Goal: Task Accomplishment & Management: Manage account settings

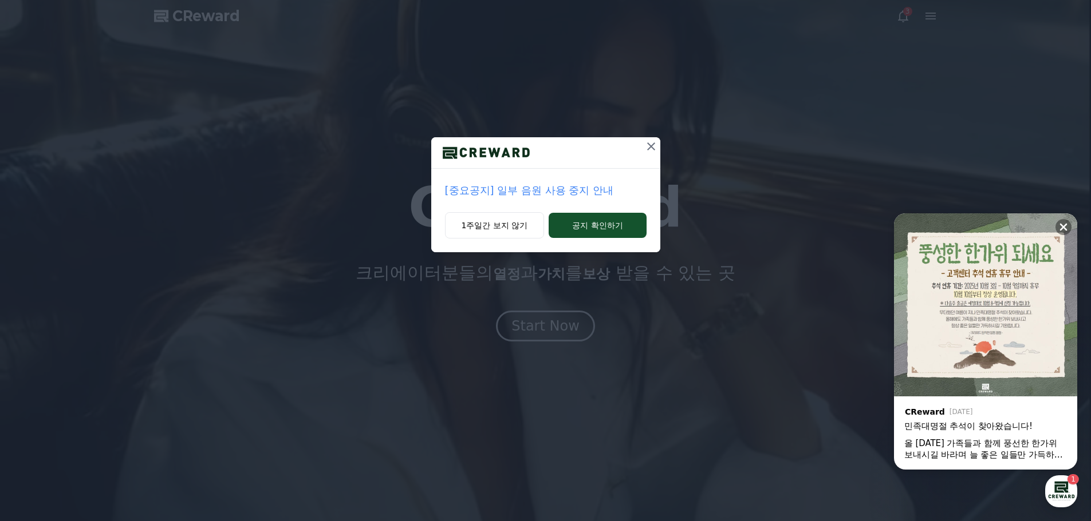
click at [649, 144] on icon at bounding box center [651, 147] width 14 height 14
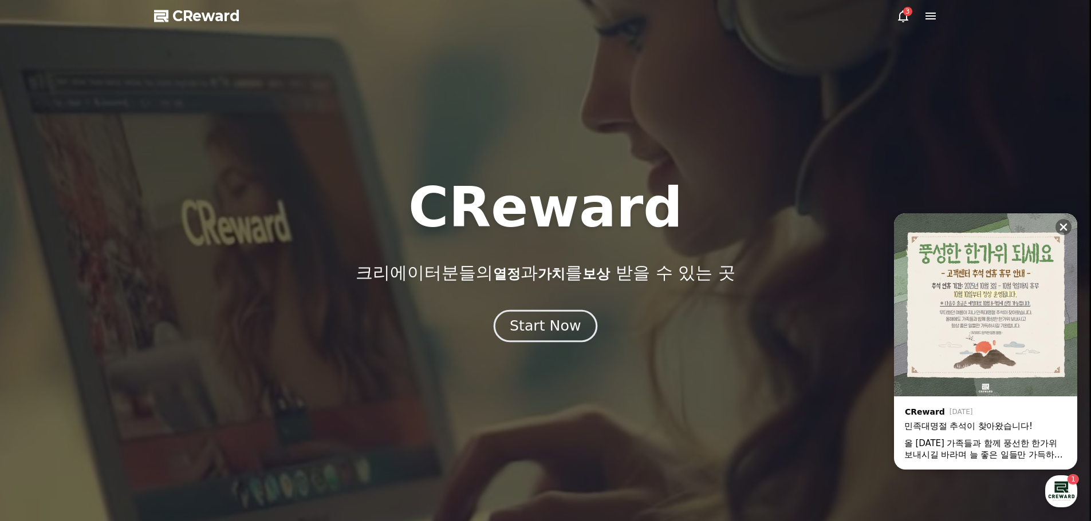
click at [550, 311] on button "Start Now" at bounding box center [545, 326] width 104 height 33
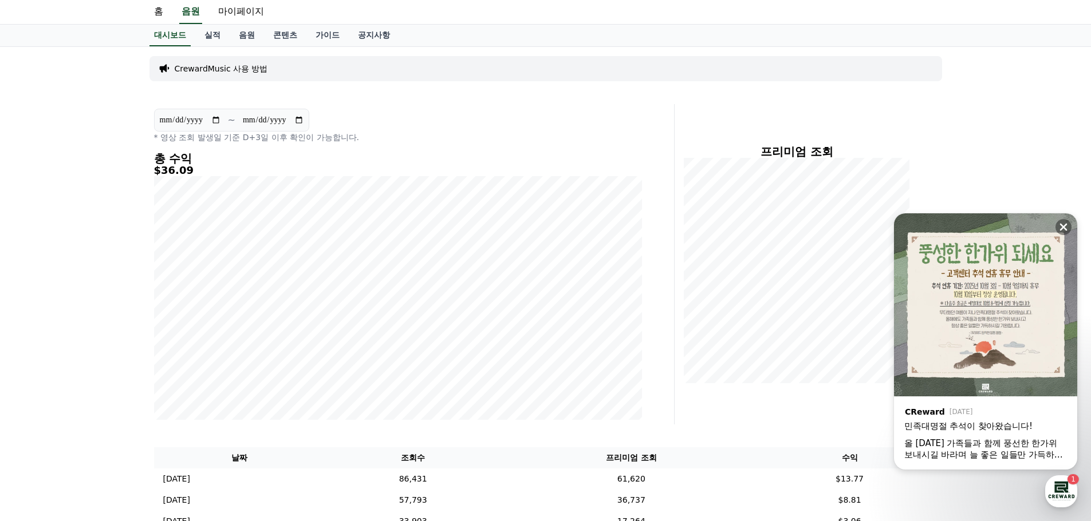
scroll to position [172, 0]
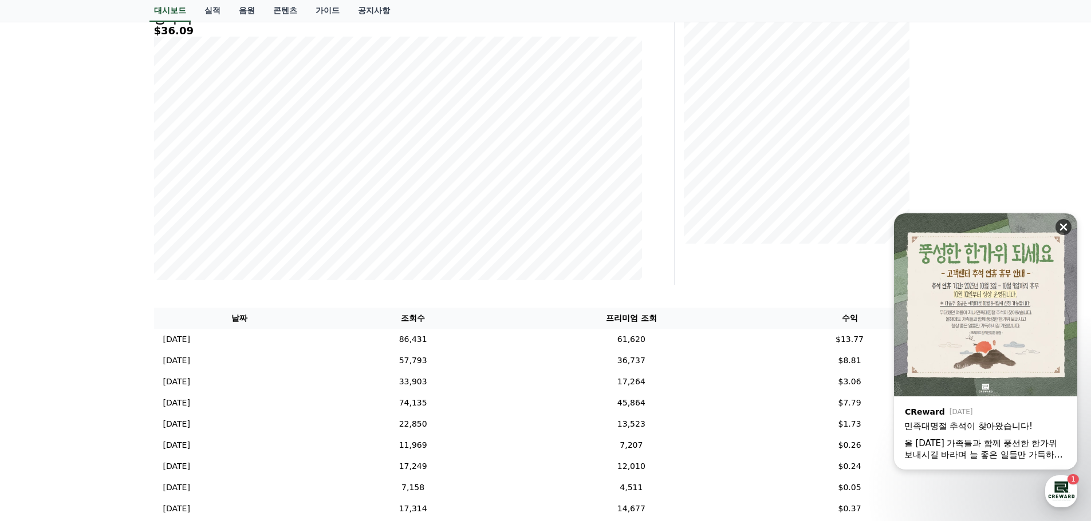
click at [1066, 225] on icon at bounding box center [1063, 227] width 7 height 7
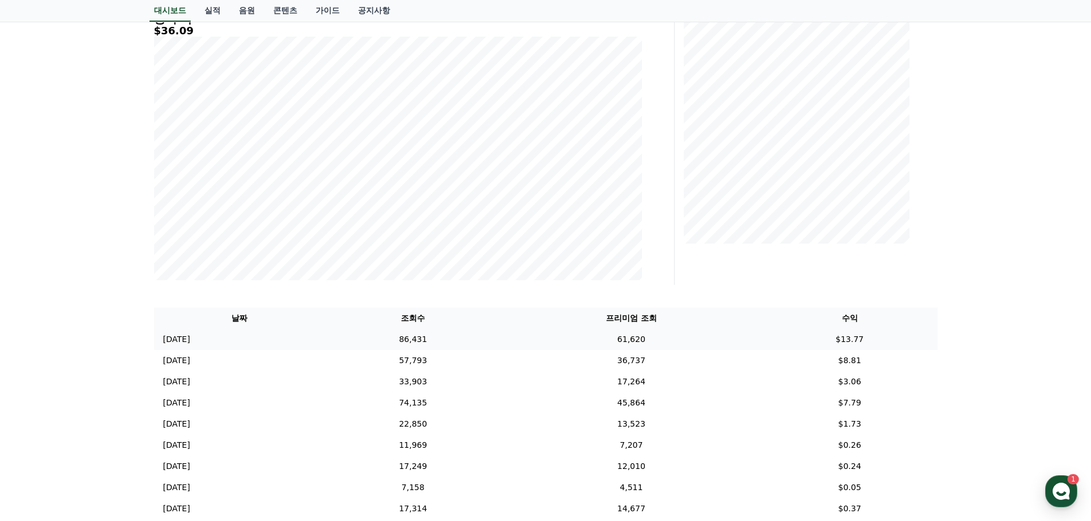
click at [475, 344] on td "86,431" at bounding box center [412, 339] width 175 height 21
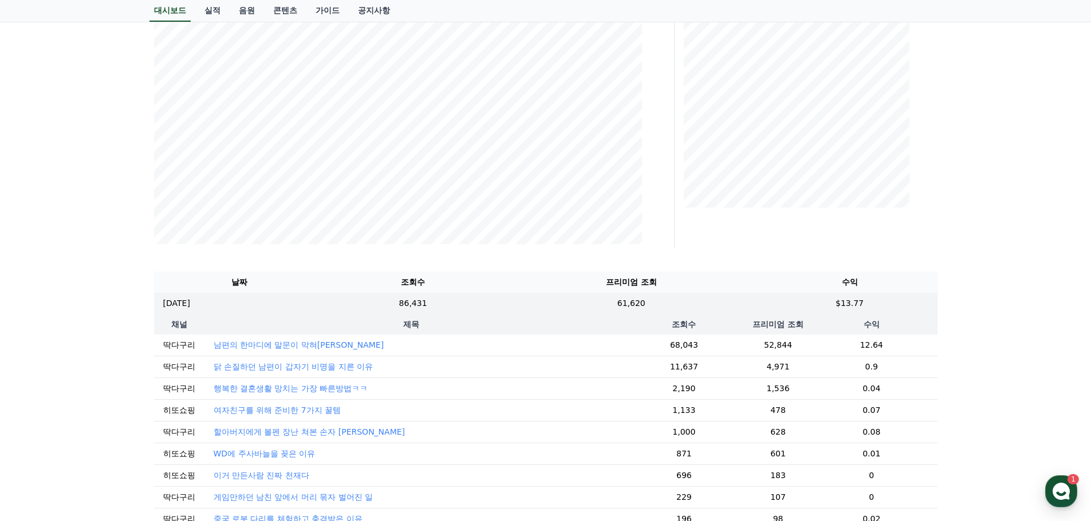
scroll to position [0, 0]
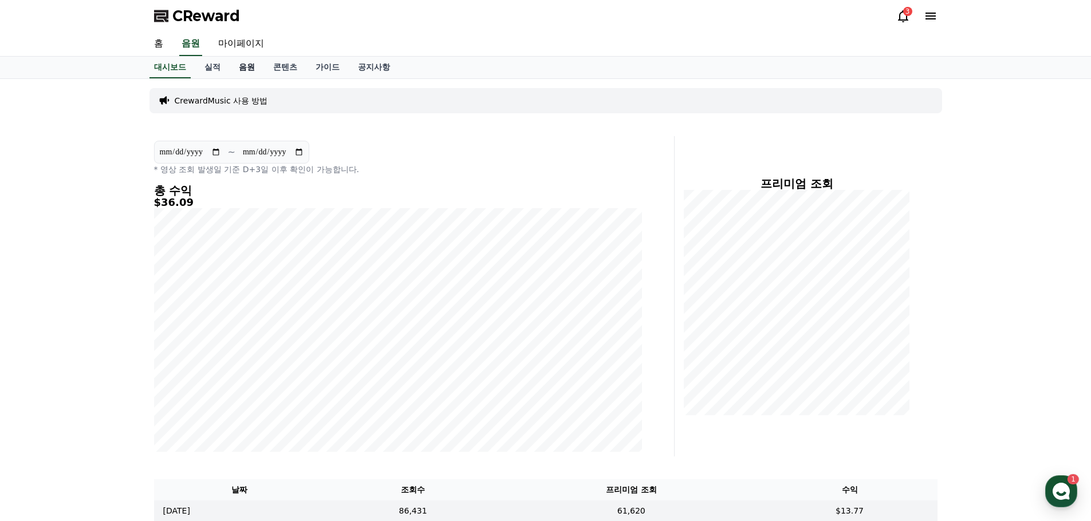
click at [243, 70] on link "음원" at bounding box center [247, 68] width 34 height 22
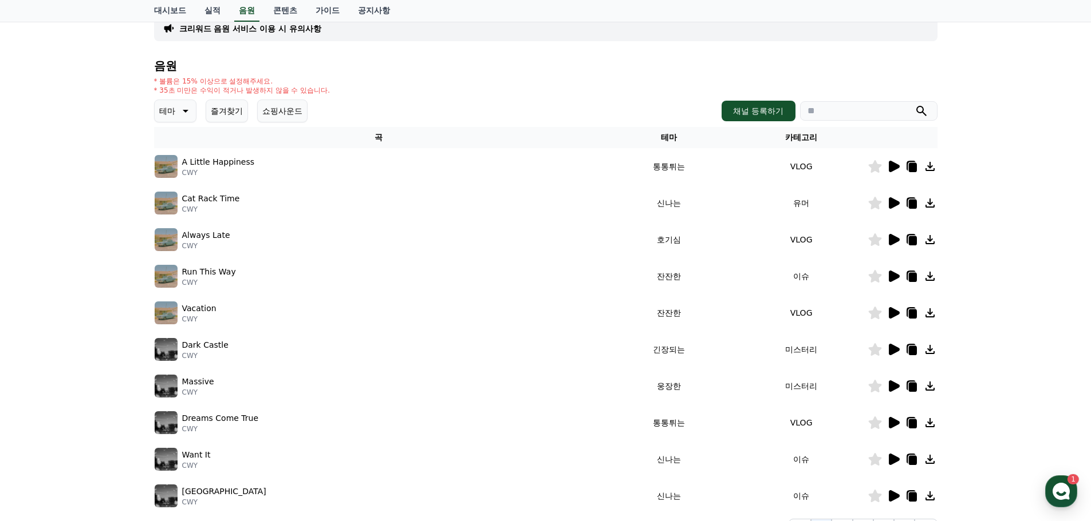
scroll to position [114, 0]
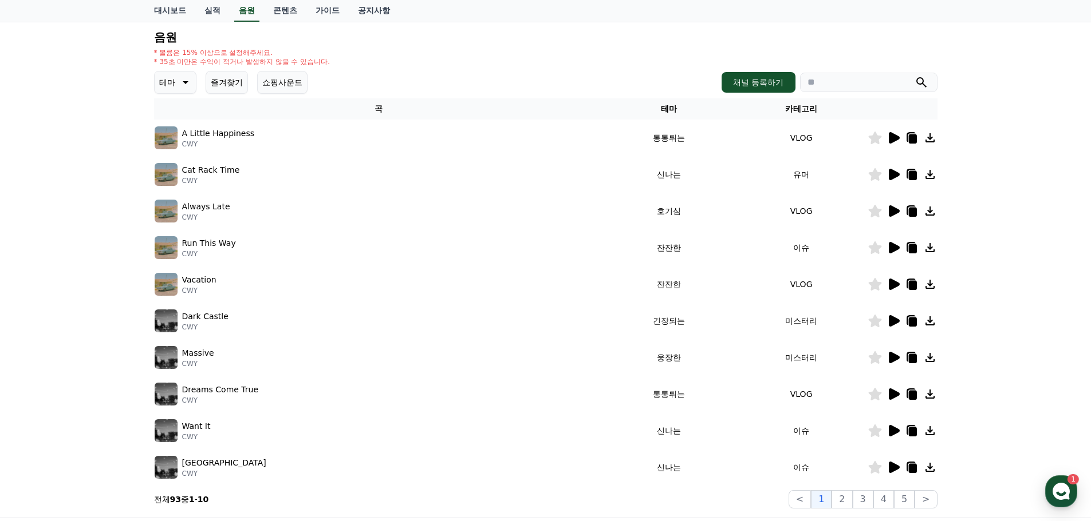
click at [900, 323] on div at bounding box center [902, 321] width 69 height 14
click at [893, 322] on icon at bounding box center [893, 320] width 11 height 11
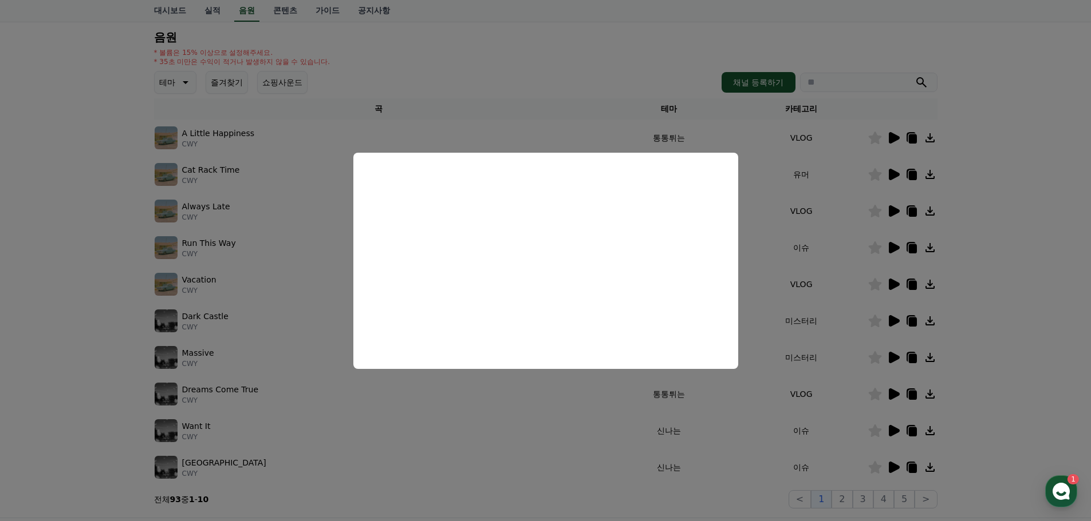
click at [434, 430] on button "close modal" at bounding box center [545, 260] width 1091 height 521
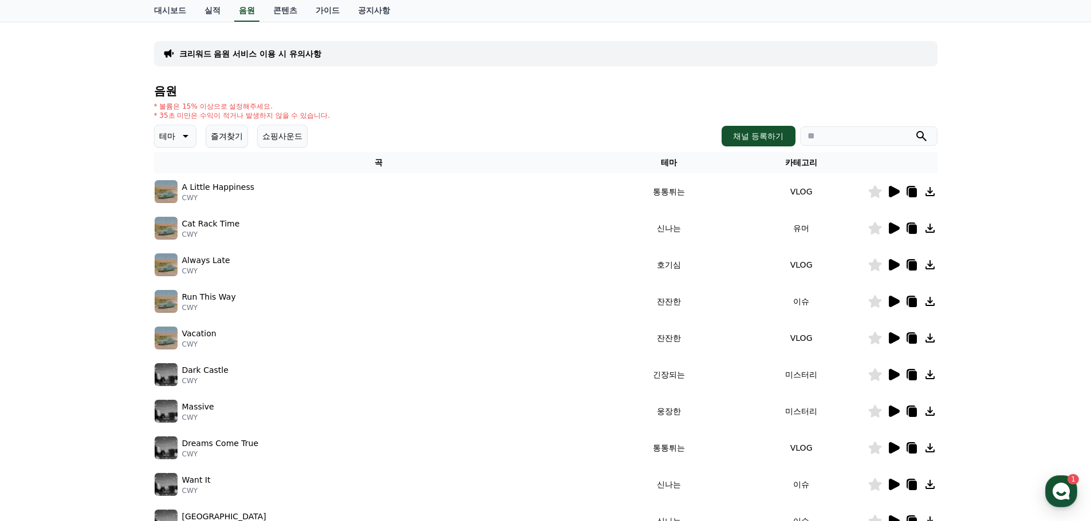
scroll to position [57, 0]
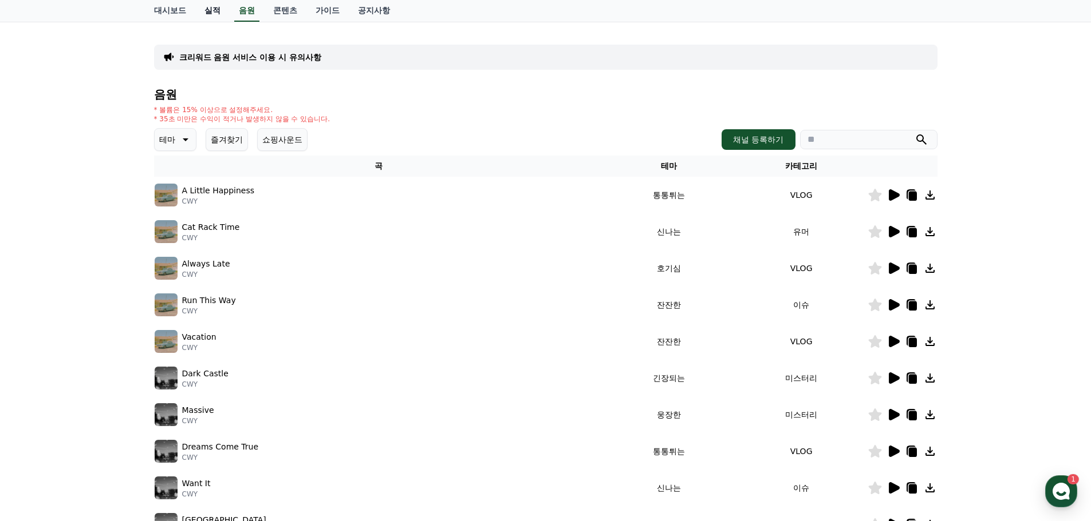
click at [218, 12] on link "실적" at bounding box center [212, 11] width 34 height 22
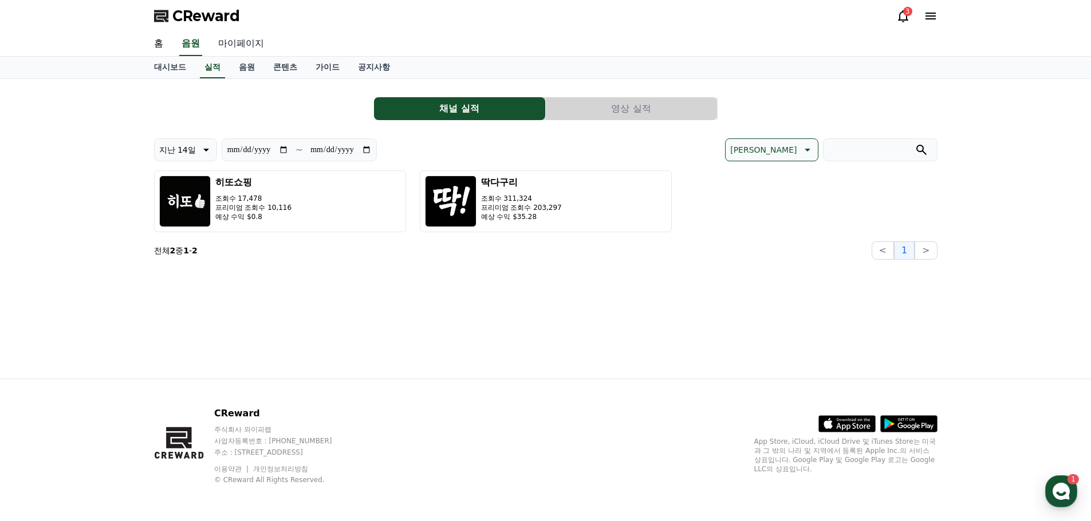
click at [244, 46] on link "마이페이지" at bounding box center [241, 44] width 64 height 24
select select "**********"
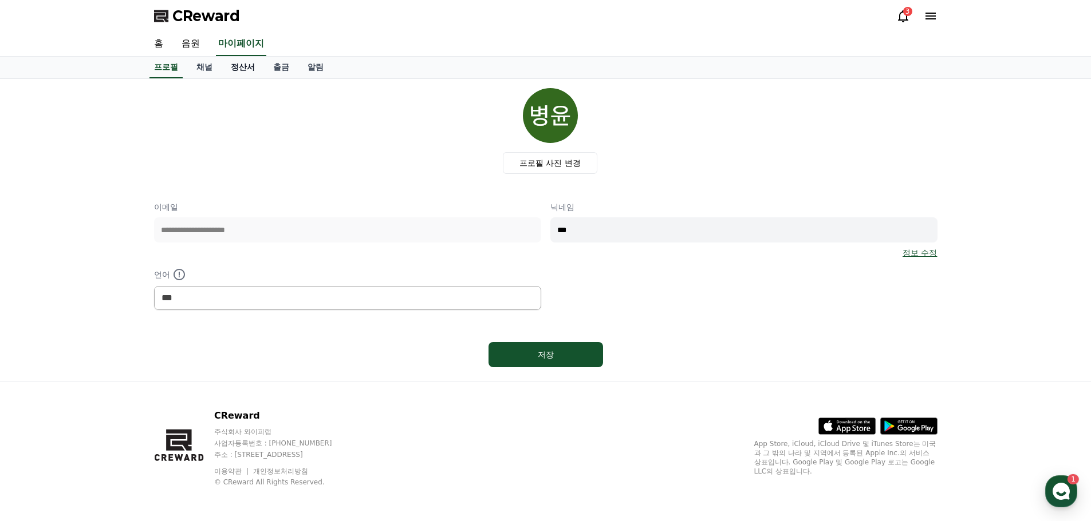
click at [230, 71] on link "정산서" at bounding box center [243, 68] width 42 height 22
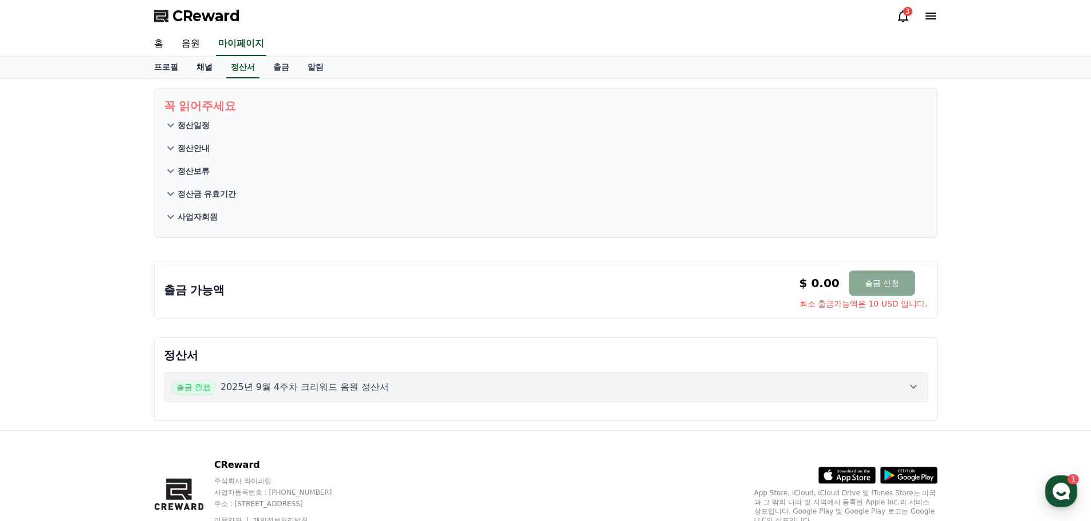
click at [198, 68] on link "채널" at bounding box center [204, 68] width 34 height 22
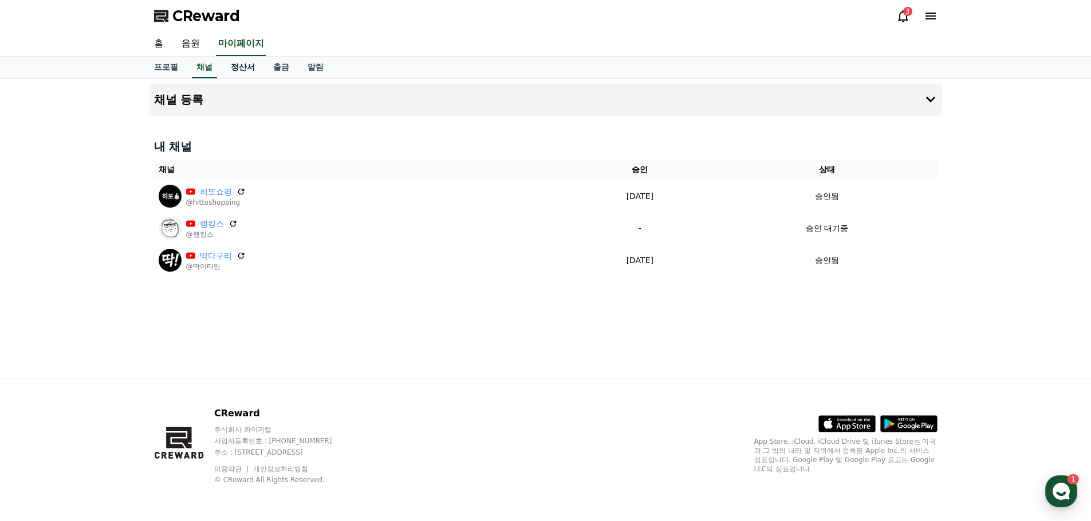
click at [234, 70] on link "정산서" at bounding box center [243, 68] width 42 height 22
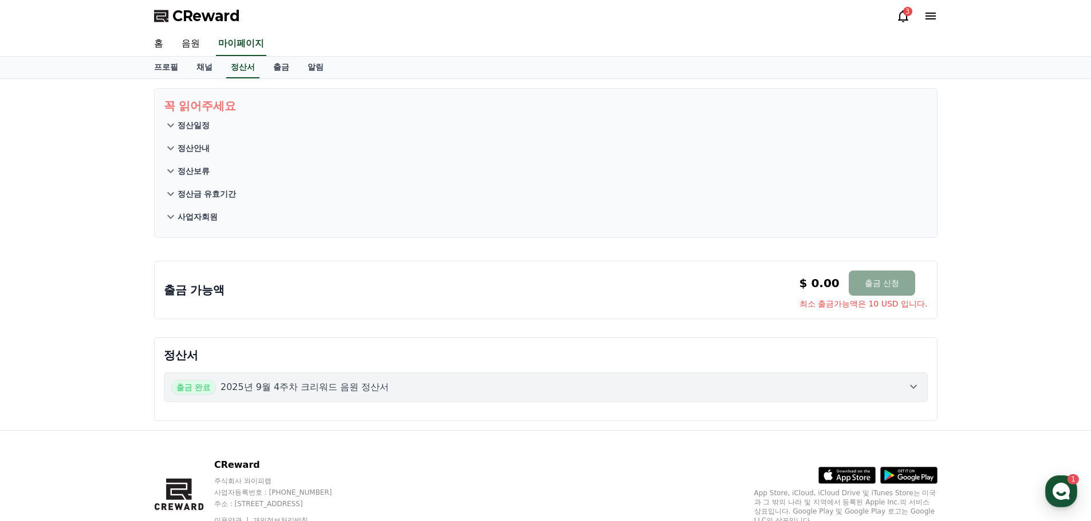
drag, startPoint x: 790, startPoint y: 301, endPoint x: 913, endPoint y: 310, distance: 123.4
click at [913, 310] on div "출금 가능액 $ 0.00 출금 신청 최소 출금가능액은 10 USD 입니다. $ 0.00 출금 신청 최소 출금가능액은 10 USD 입니다." at bounding box center [545, 290] width 783 height 58
click at [934, 310] on div "출금 가능액 $ 0.00 출금 신청 최소 출금가능액은 10 USD 입니다. $ 0.00 출금 신청 최소 출금가능액은 10 USD 입니다." at bounding box center [545, 290] width 783 height 58
click at [197, 66] on link "채널" at bounding box center [204, 68] width 34 height 22
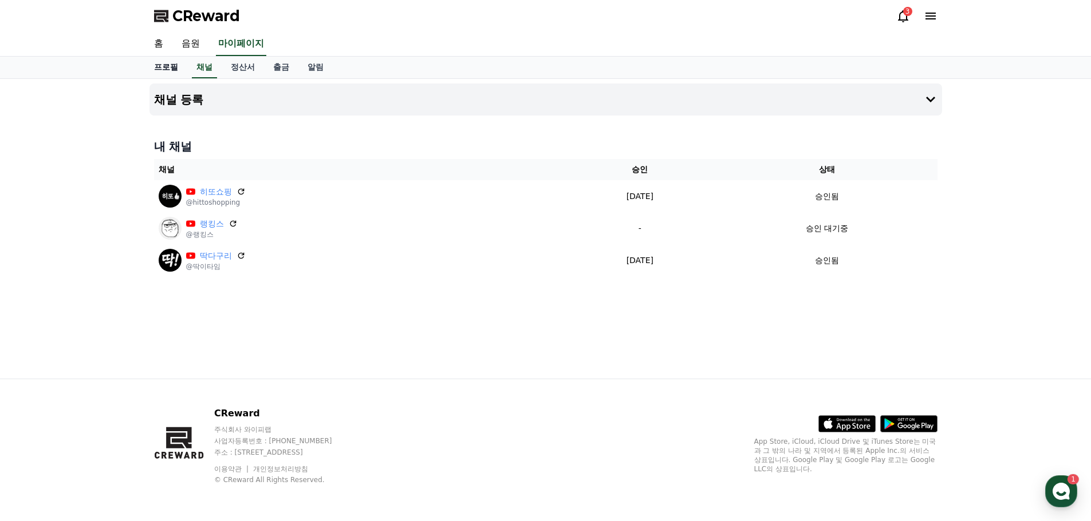
click at [170, 62] on link "프로필" at bounding box center [166, 68] width 42 height 22
select select "**********"
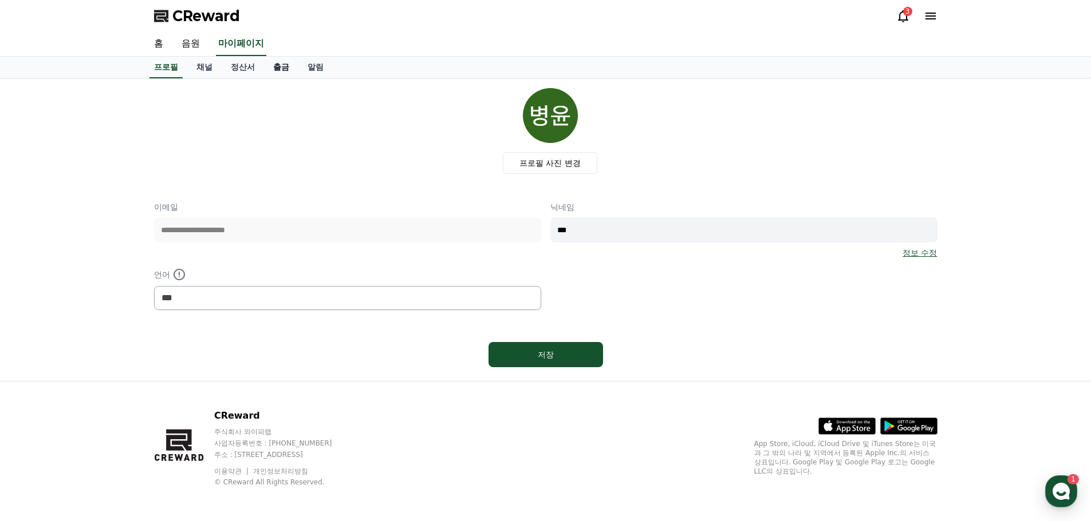
click at [287, 62] on link "출금" at bounding box center [281, 68] width 34 height 22
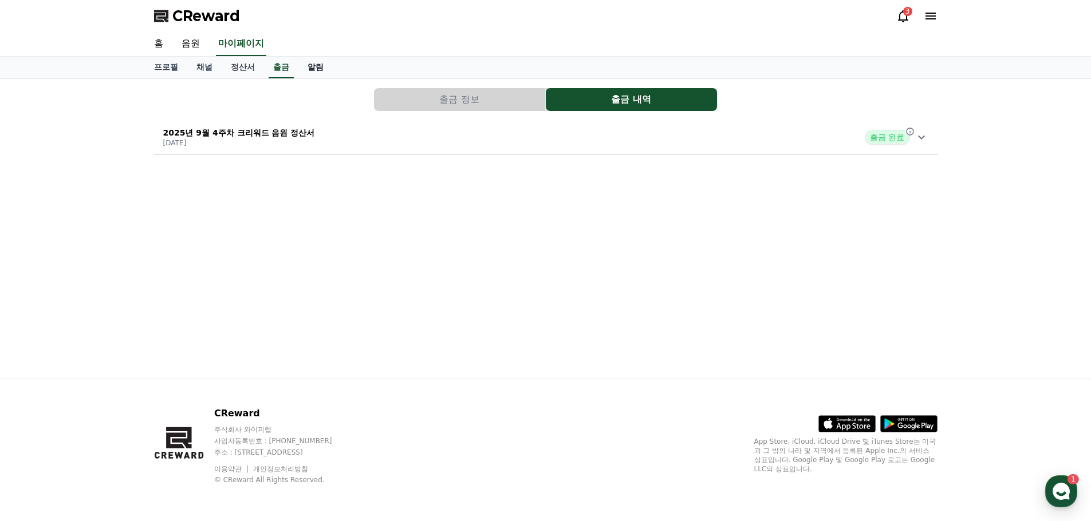
click at [319, 68] on link "알림" at bounding box center [315, 68] width 34 height 22
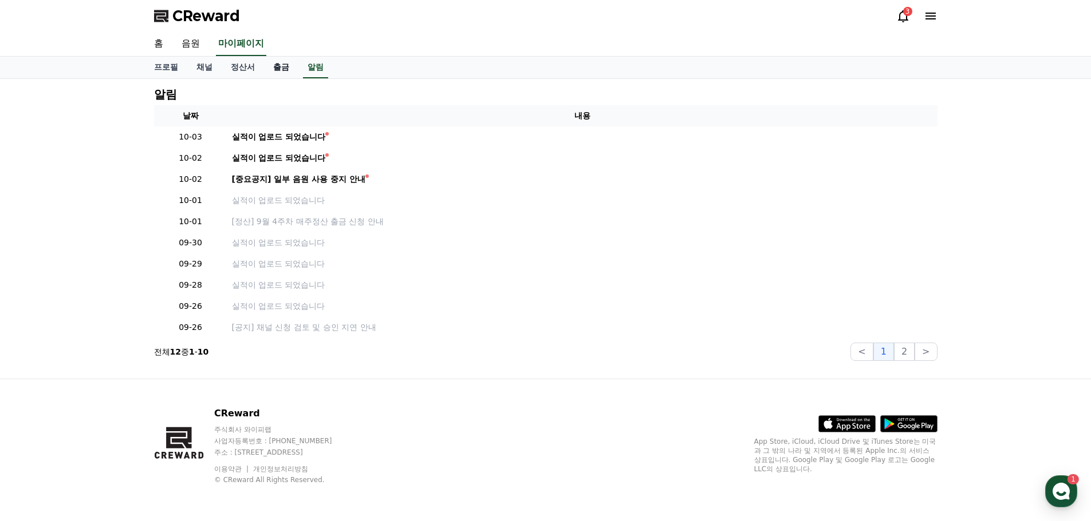
click at [275, 64] on link "출금" at bounding box center [281, 68] width 34 height 22
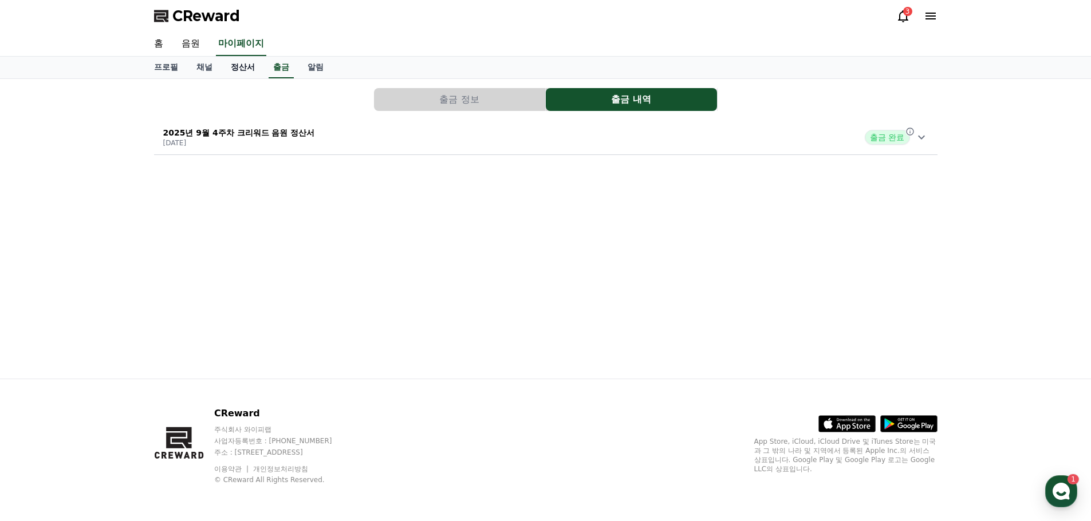
click at [234, 65] on link "정산서" at bounding box center [243, 68] width 42 height 22
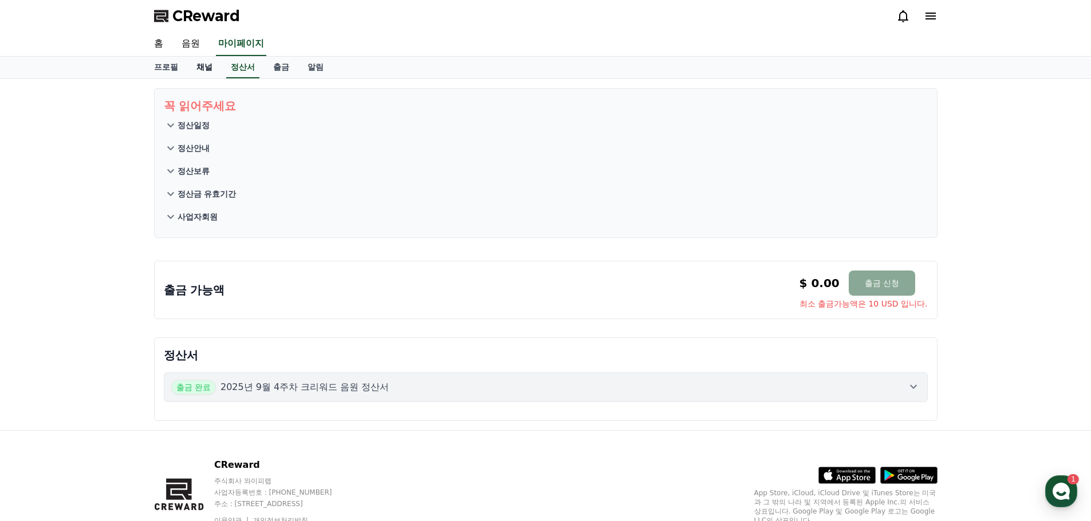
click at [204, 65] on link "채널" at bounding box center [204, 68] width 34 height 22
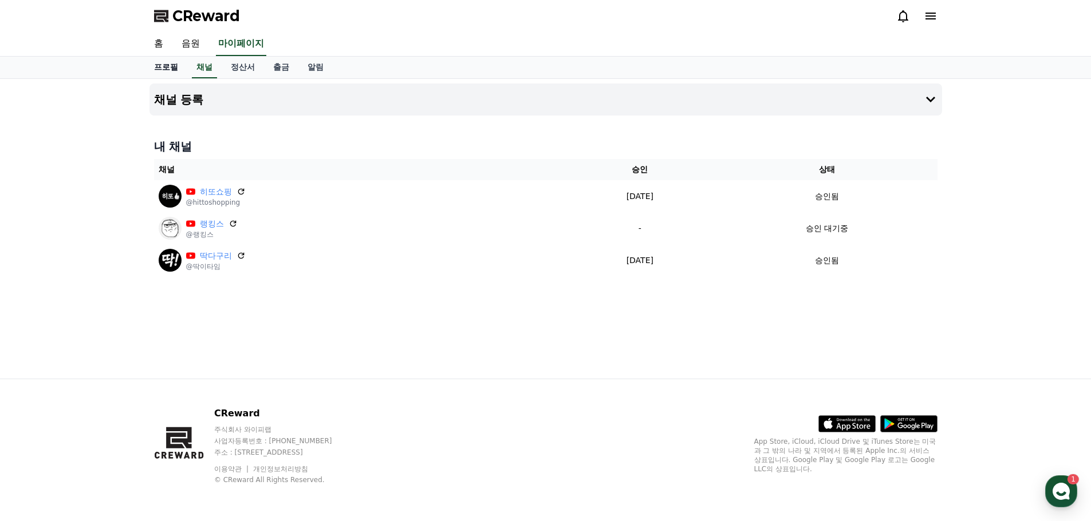
click at [153, 64] on link "프로필" at bounding box center [166, 68] width 42 height 22
select select "**********"
